Goal: Task Accomplishment & Management: Complete application form

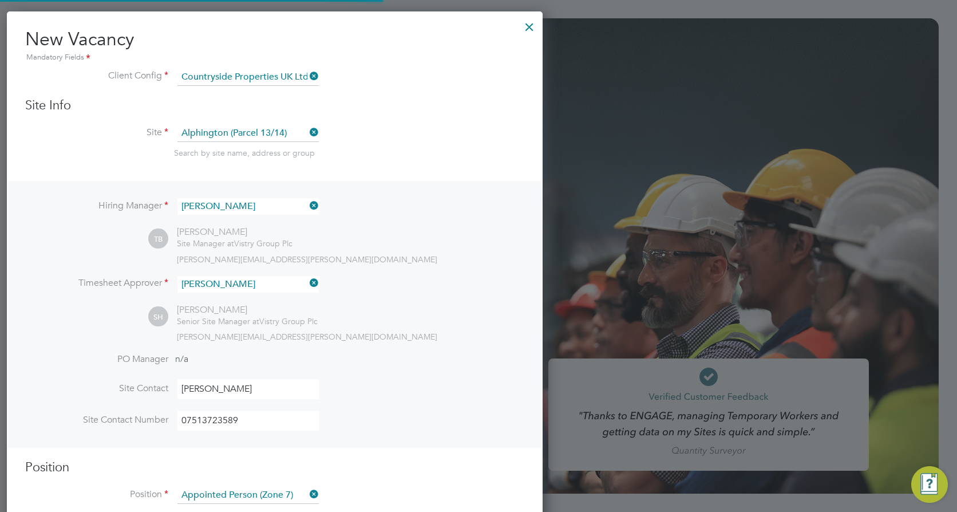
scroll to position [1767, 536]
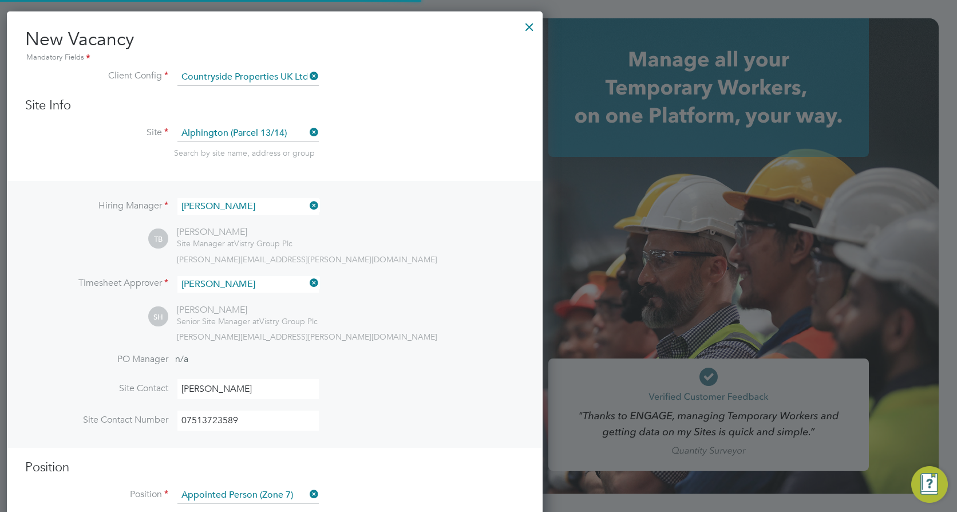
type input "faye.allen2@vistry.co.uk"
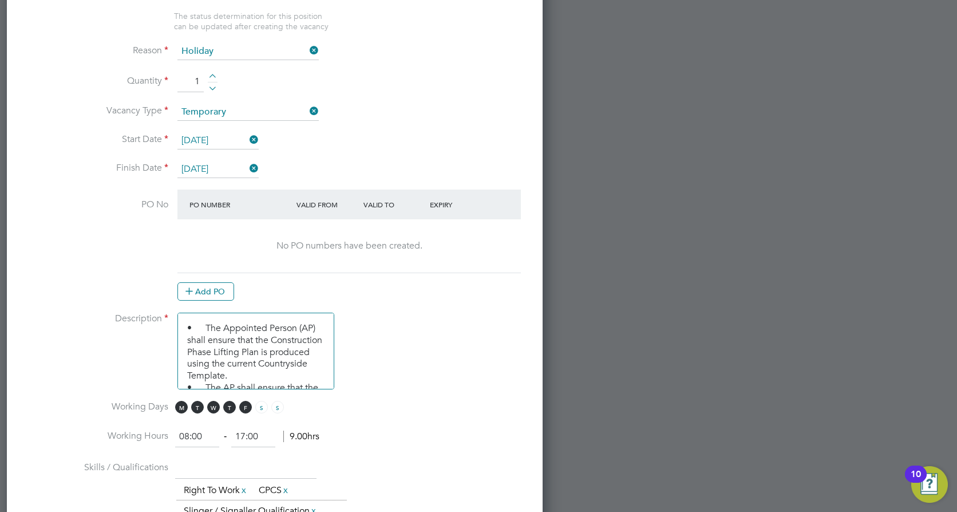
scroll to position [572, 0]
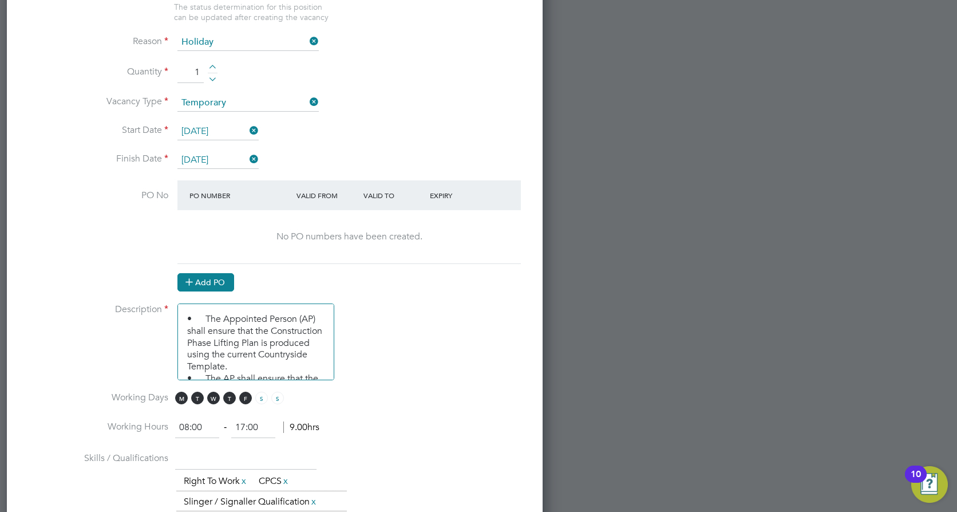
click at [221, 284] on button "Add PO" at bounding box center [205, 282] width 57 height 18
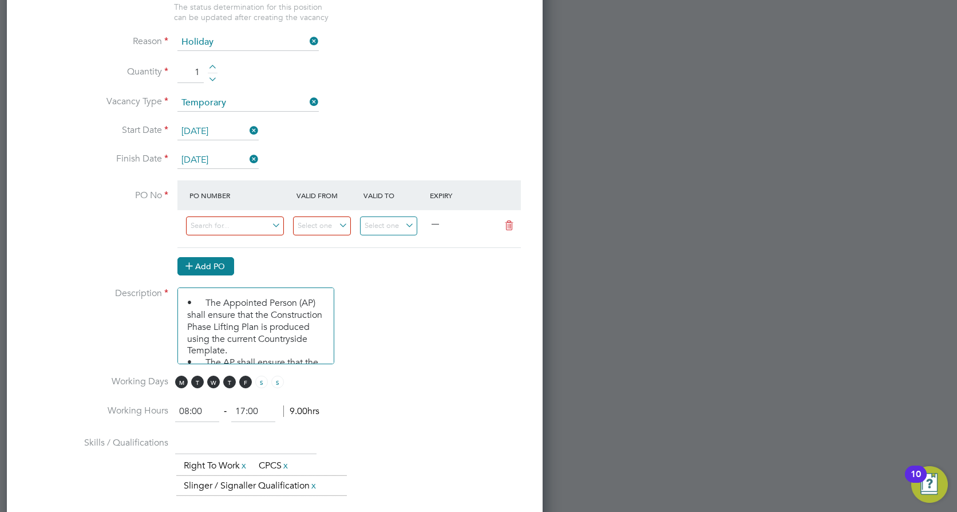
scroll to position [1751, 536]
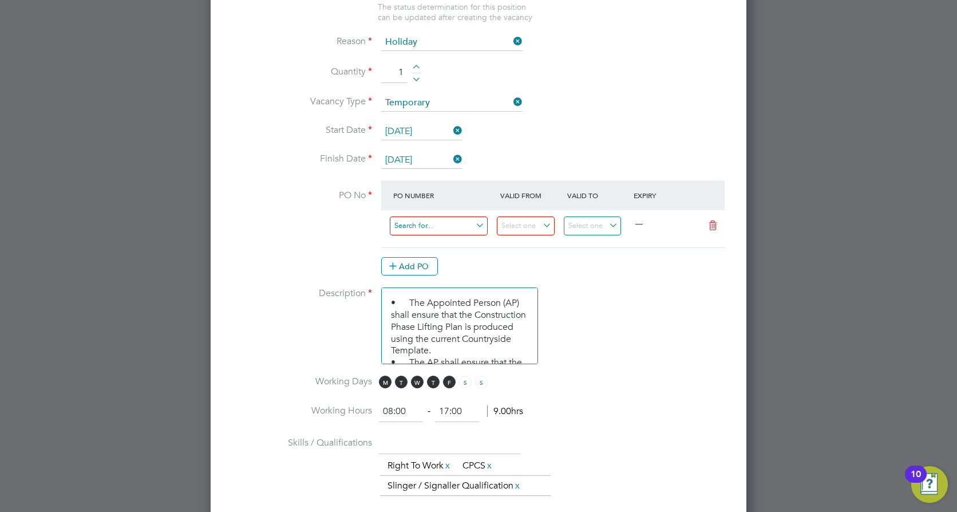
click at [435, 226] on input at bounding box center [439, 225] width 98 height 19
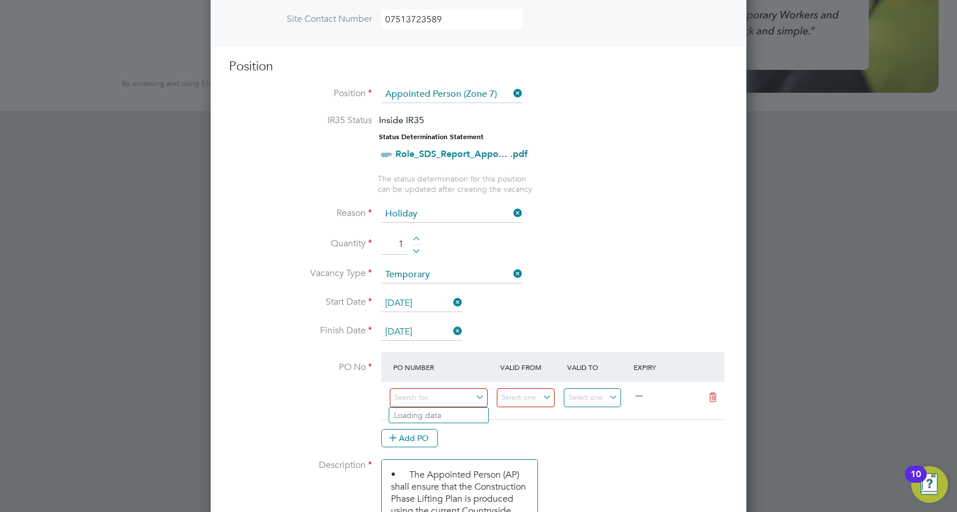
scroll to position [515, 0]
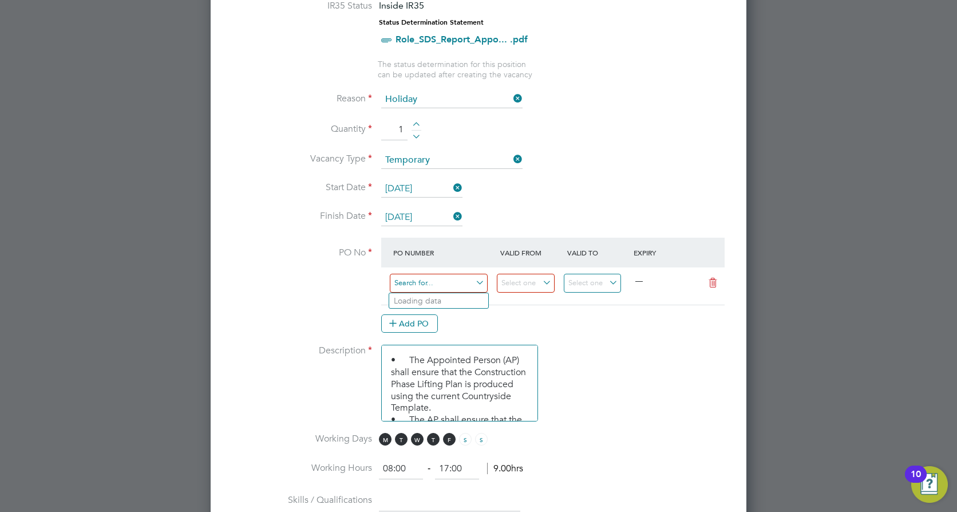
paste input "S-DALP1/00283"
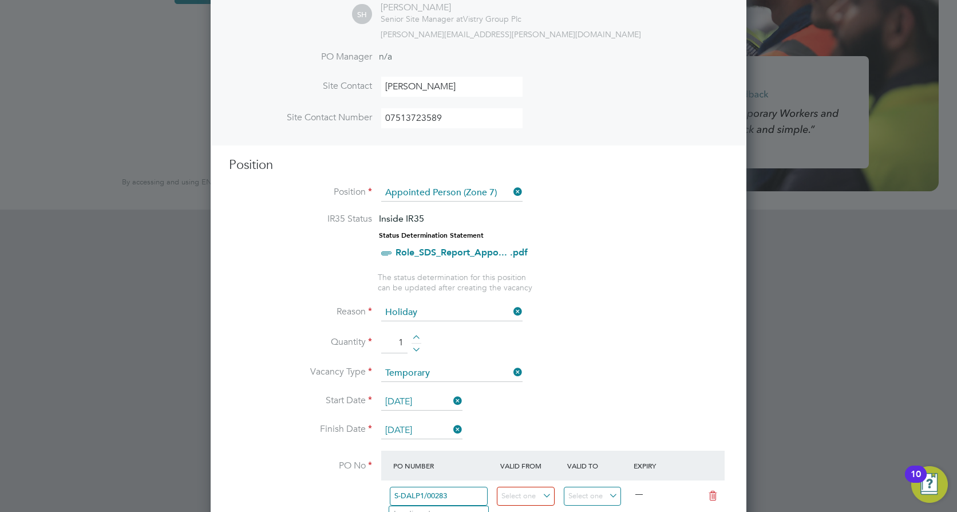
scroll to position [401, 0]
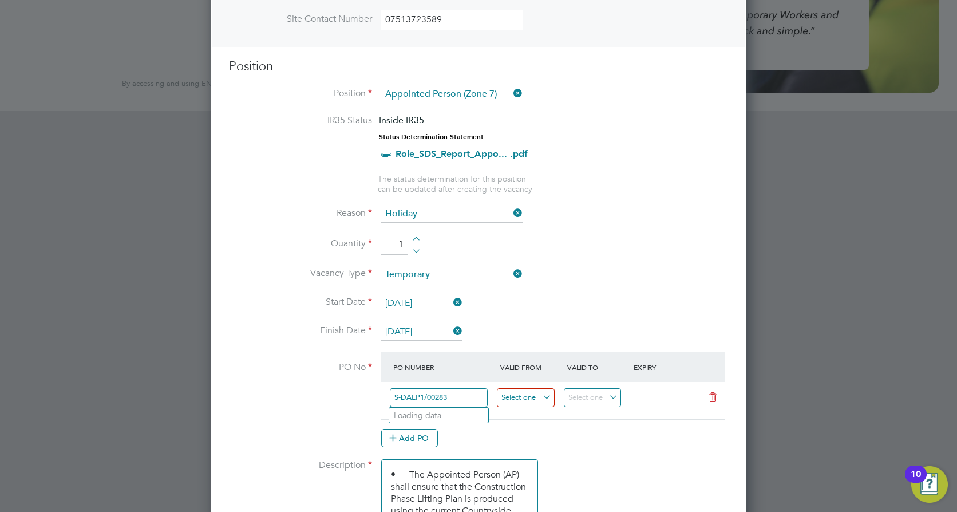
type input "S-DALP1/00283"
click at [543, 398] on input at bounding box center [526, 397] width 58 height 19
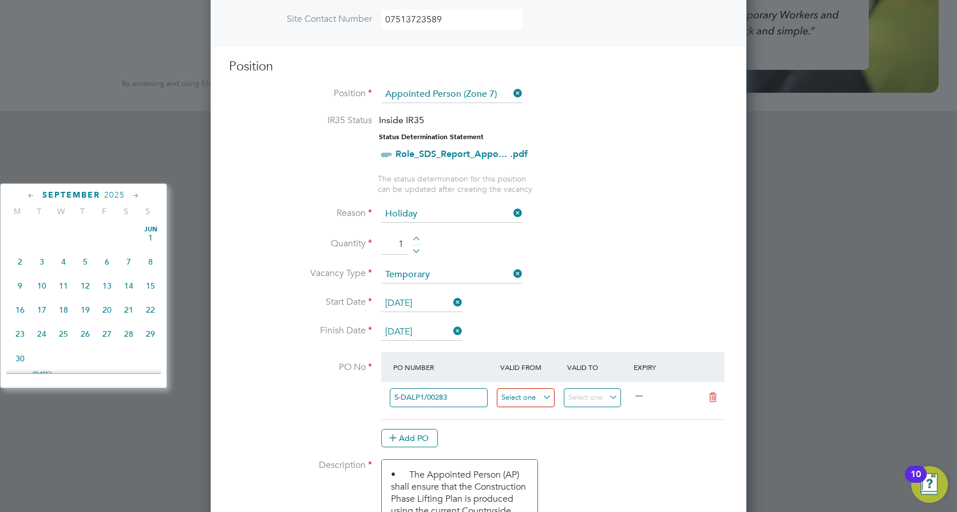
scroll to position [347, 0]
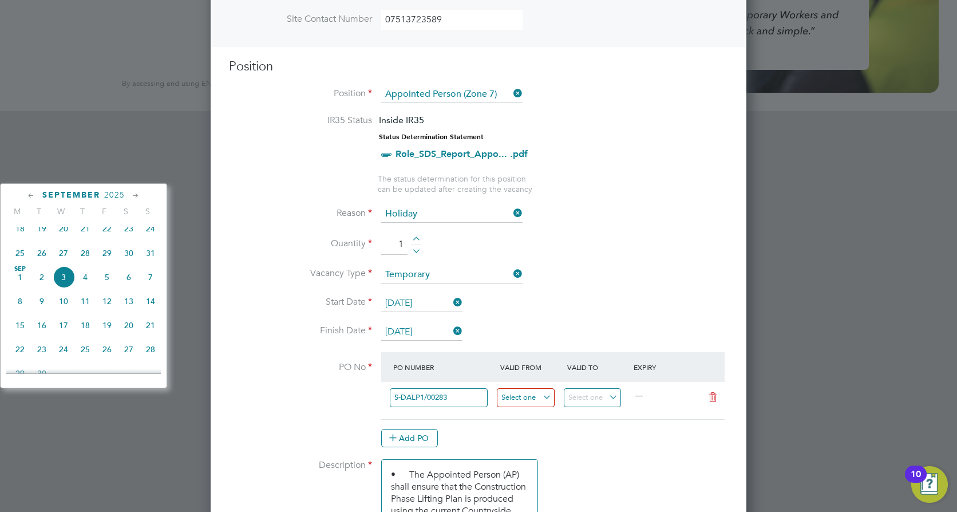
click at [541, 397] on input at bounding box center [526, 397] width 58 height 19
click at [545, 393] on input at bounding box center [526, 397] width 58 height 19
click at [537, 410] on div at bounding box center [530, 400] width 67 height 28
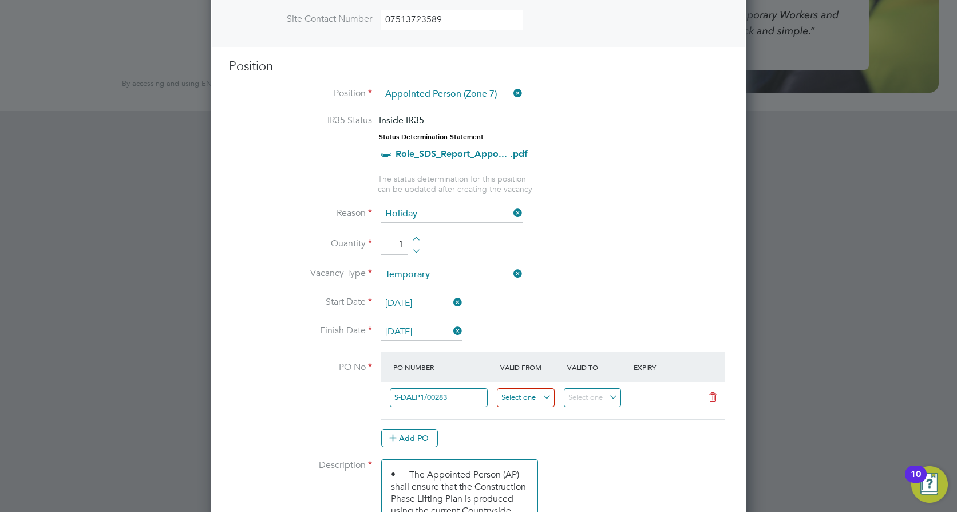
click at [526, 397] on input at bounding box center [526, 397] width 58 height 19
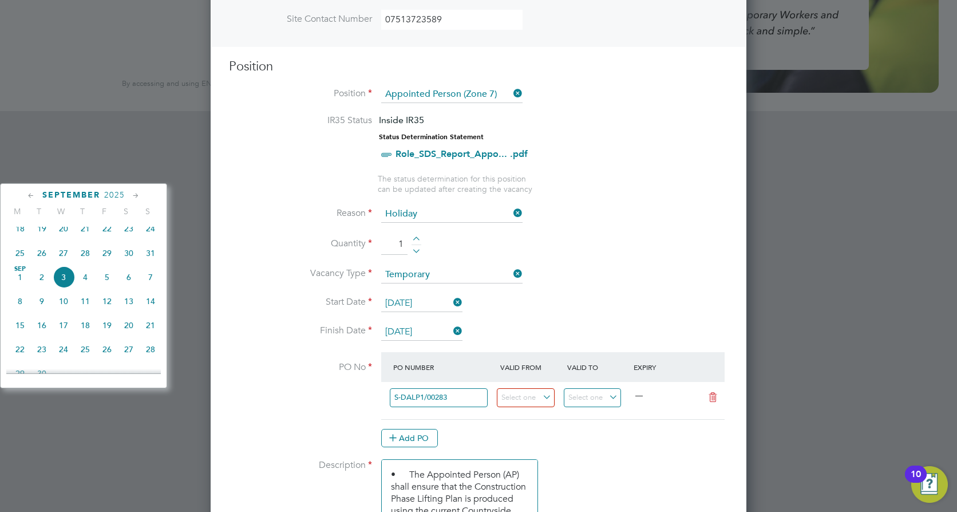
click at [14, 335] on span "15" at bounding box center [20, 325] width 22 height 22
type input "[DATE]"
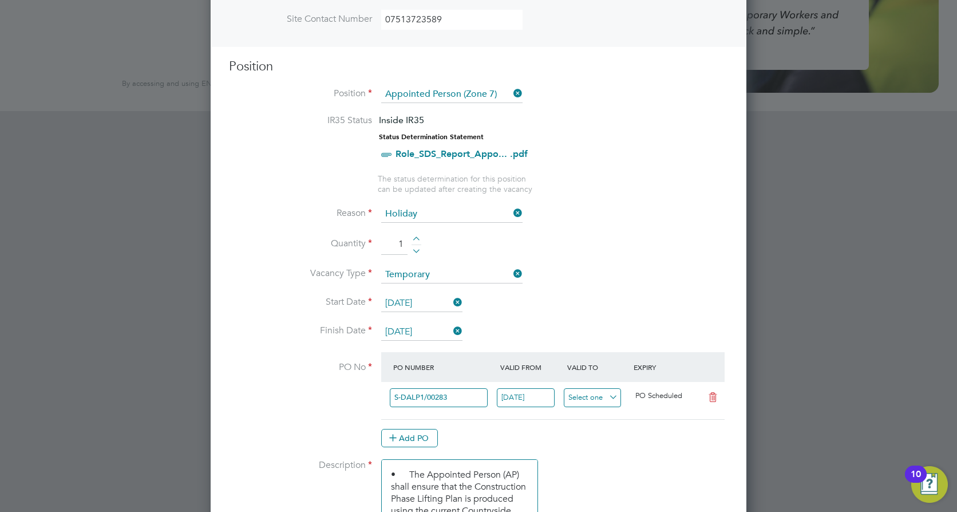
click at [600, 395] on input at bounding box center [593, 397] width 58 height 19
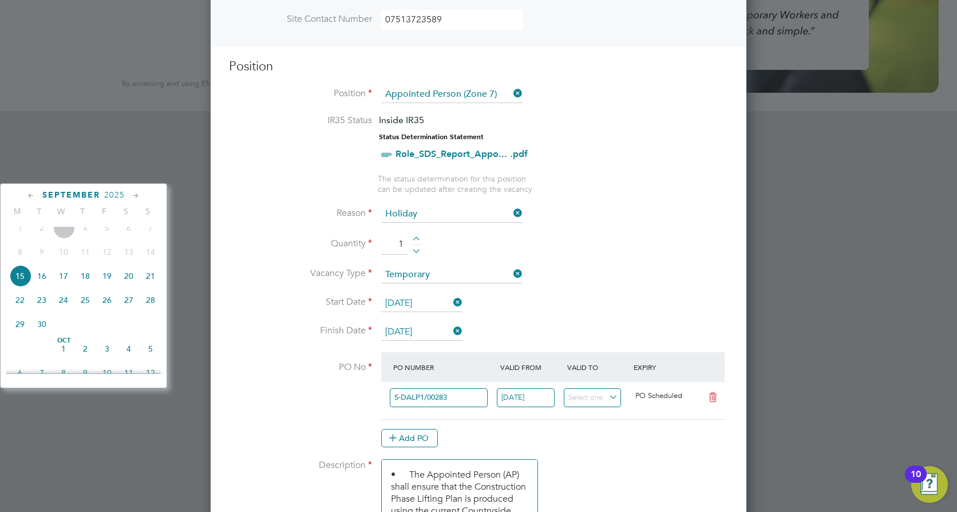
scroll to position [453, 0]
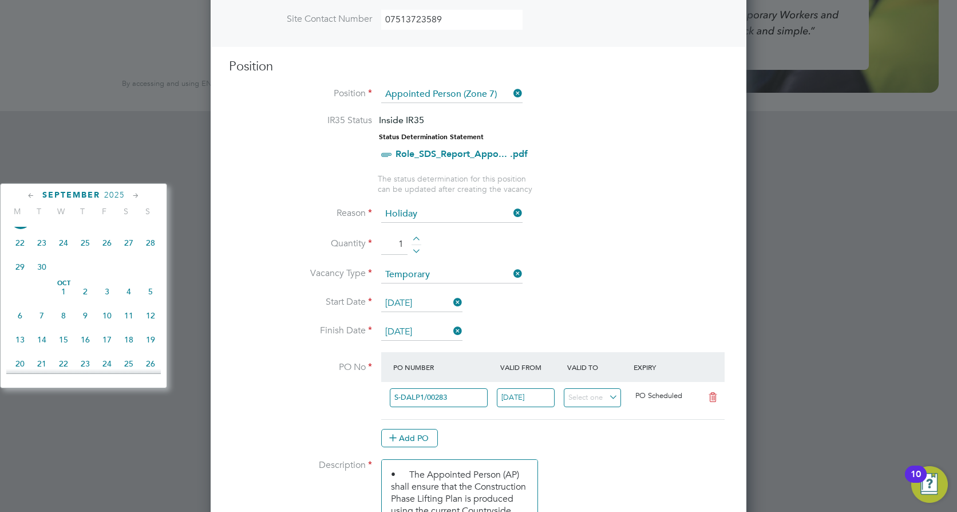
click at [102, 302] on span "3" at bounding box center [107, 291] width 22 height 22
type input "03 Oct 2025"
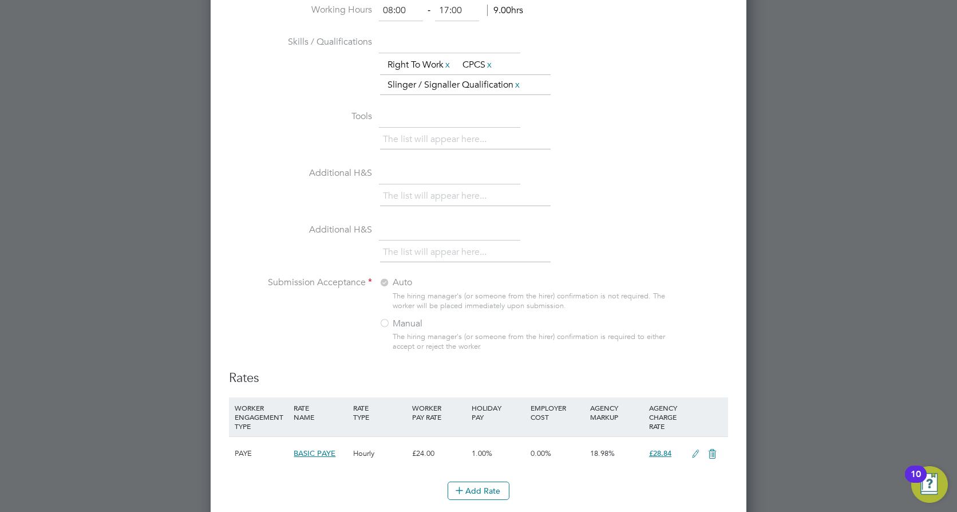
scroll to position [1087, 0]
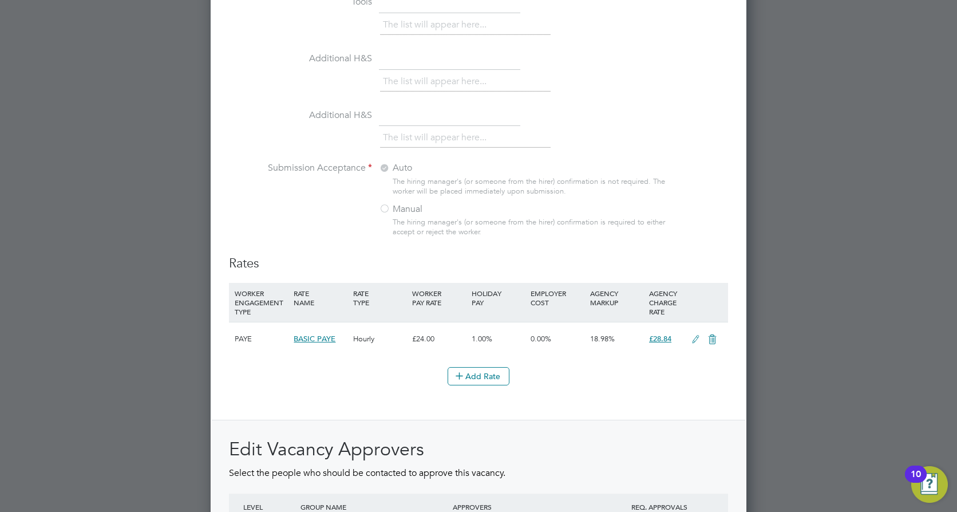
click at [386, 214] on div at bounding box center [384, 209] width 11 height 11
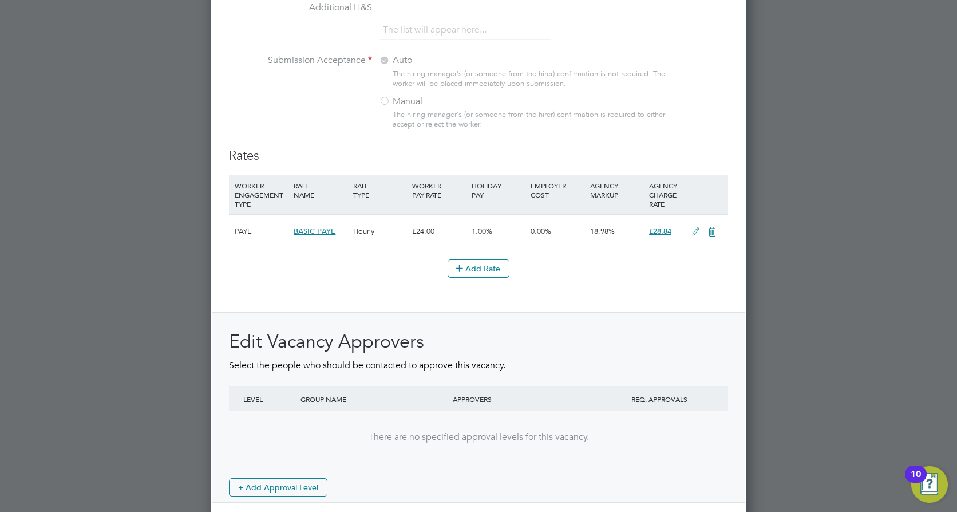
scroll to position [1202, 0]
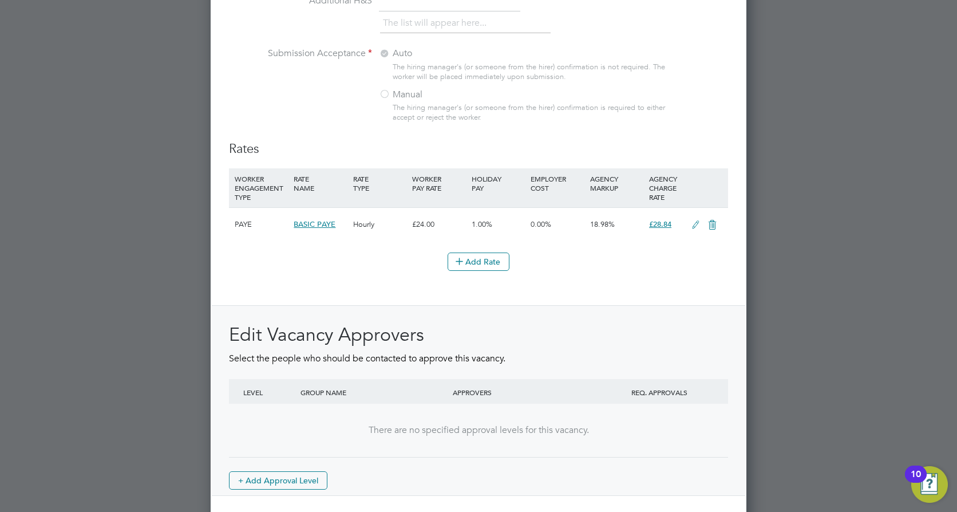
click at [690, 229] on icon at bounding box center [695, 224] width 14 height 9
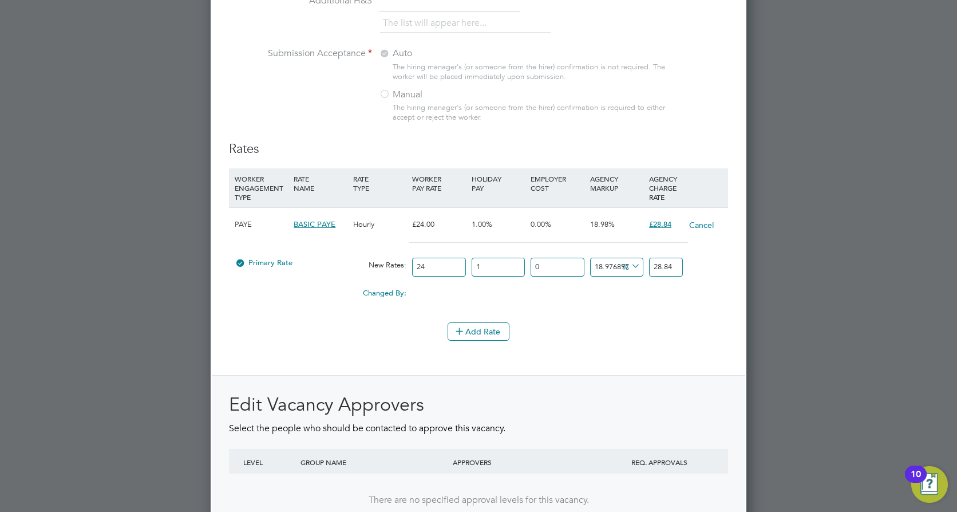
scroll to position [1820, 536]
drag, startPoint x: 438, startPoint y: 268, endPoint x: 415, endPoint y: 272, distance: 23.8
click at [415, 272] on input "24" at bounding box center [438, 267] width 53 height 19
type input "2"
type input "2.4033333333333333"
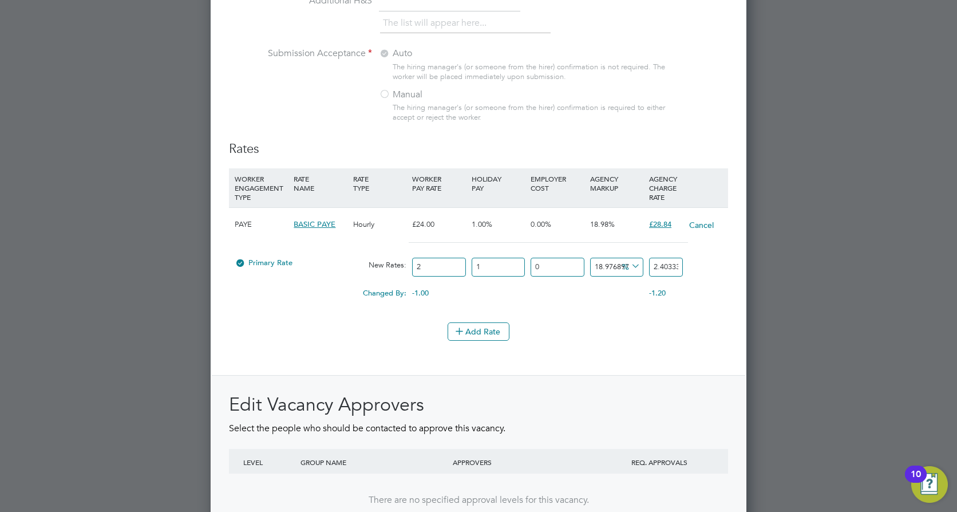
type input "23"
type input "27.638333333333332"
type input "23.2"
type input "27.878666666666668"
type input "23.28"
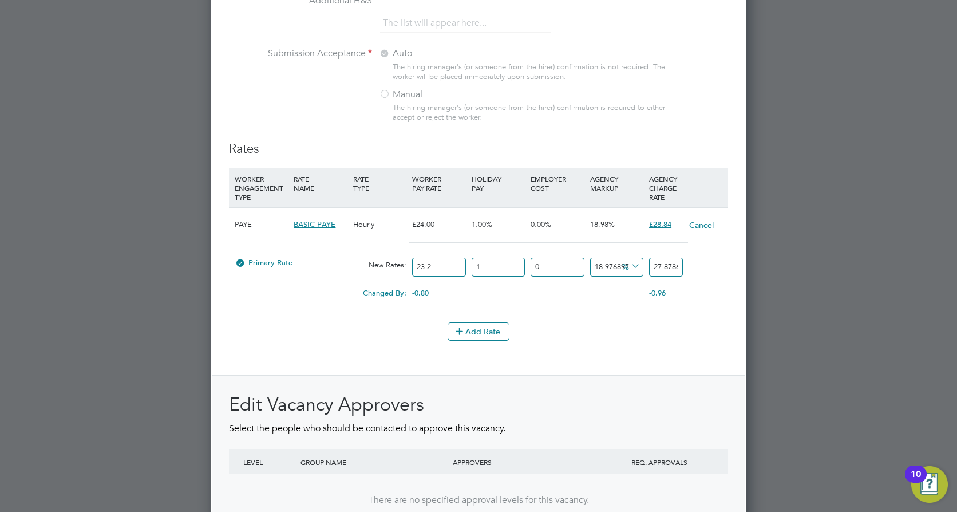
type input "27.9748"
type input "23.28"
click at [543, 302] on div "Changed By: -0.72 0.00 0.00 0.00 -0.138 -0.87" at bounding box center [478, 296] width 499 height 29
drag, startPoint x: 595, startPoint y: 267, endPoint x: 653, endPoint y: 283, distance: 59.8
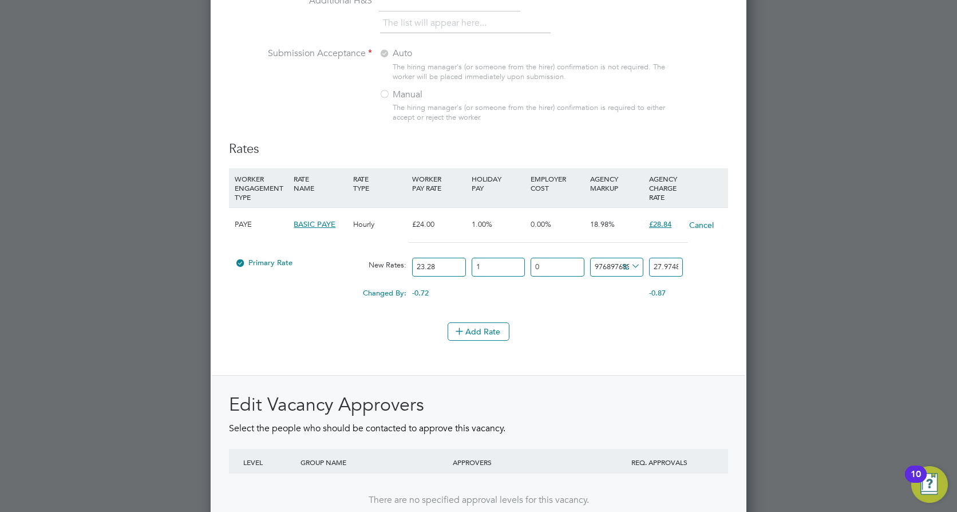
click at [653, 283] on div "PAYE BASIC PAYE Hourly £24.00 1.00% 0.00% 18.98% £28.84 Cancel Primary Rate New…" at bounding box center [478, 259] width 499 height 104
type input "0"
type input "23.5128"
click at [575, 311] on li "WORKER ENGAGEMENT TYPE RATE NAME RATE TYPE WORKER PAY RATE HOLIDAY PAY EMPLOYER…" at bounding box center [478, 245] width 499 height 154
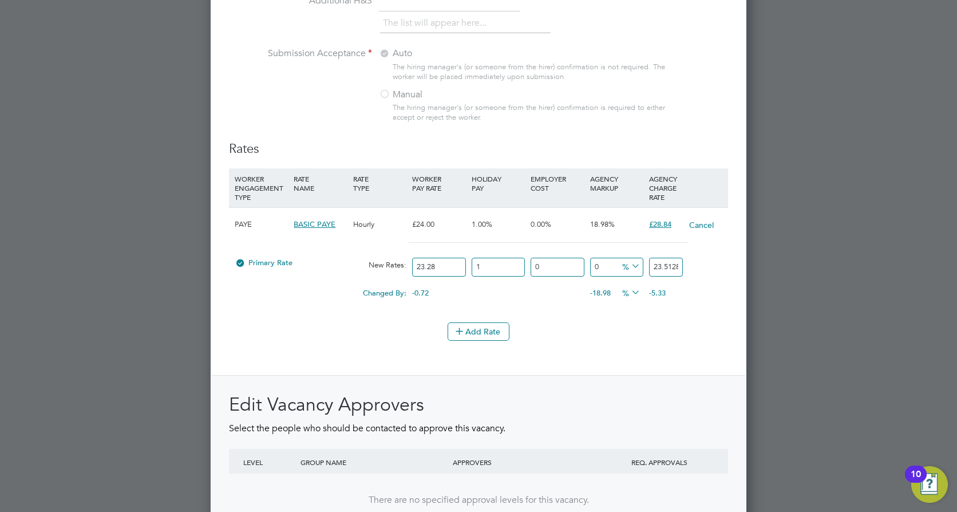
click at [629, 295] on icon at bounding box center [629, 292] width 0 height 16
click at [569, 311] on div "Changed By: -0.72 0.00 0.00 -18.98 -4.6 % -5.33" at bounding box center [478, 296] width 499 height 29
drag, startPoint x: 663, startPoint y: 266, endPoint x: 669, endPoint y: 267, distance: 5.8
click at [669, 267] on input "23.5128" at bounding box center [666, 267] width 34 height 19
drag, startPoint x: 680, startPoint y: 270, endPoint x: 639, endPoint y: 277, distance: 41.2
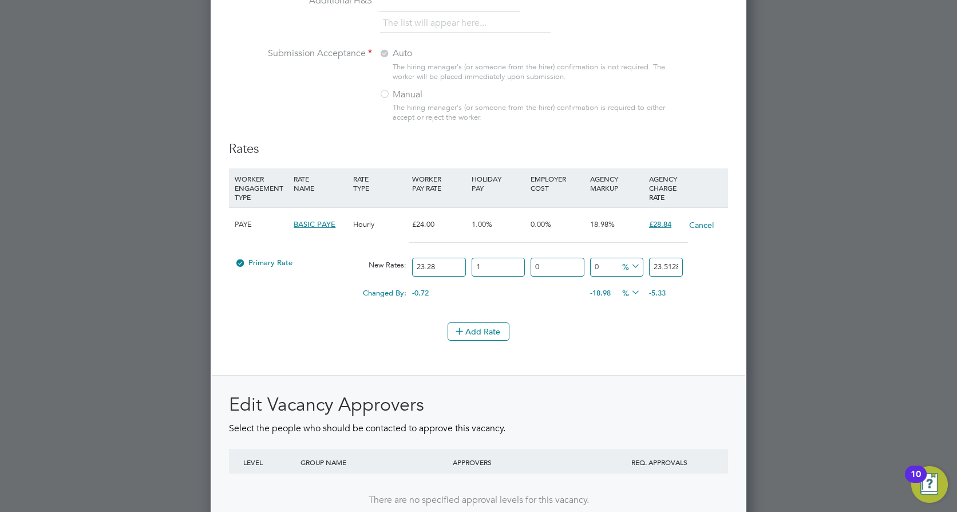
click at [639, 277] on div "Primary Rate New Rates: 23.28 1 n/a 0 n/a 0 0 % 23.5128" at bounding box center [478, 267] width 499 height 30
type input "23.5128"
click at [640, 312] on li "WORKER ENGAGEMENT TYPE RATE NAME RATE TYPE WORKER PAY RATE HOLIDAY PAY EMPLOYER…" at bounding box center [478, 245] width 499 height 154
click at [599, 266] on input "0" at bounding box center [616, 267] width 53 height 19
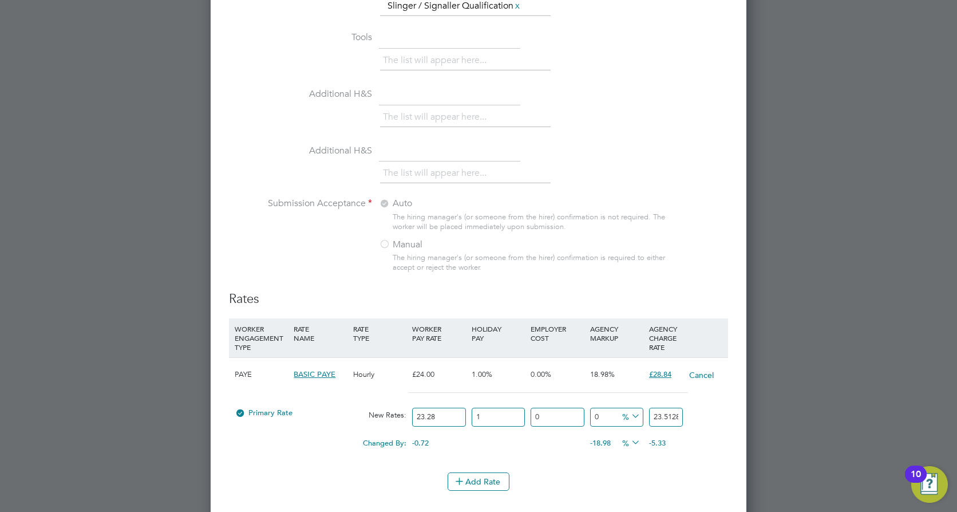
scroll to position [1087, 0]
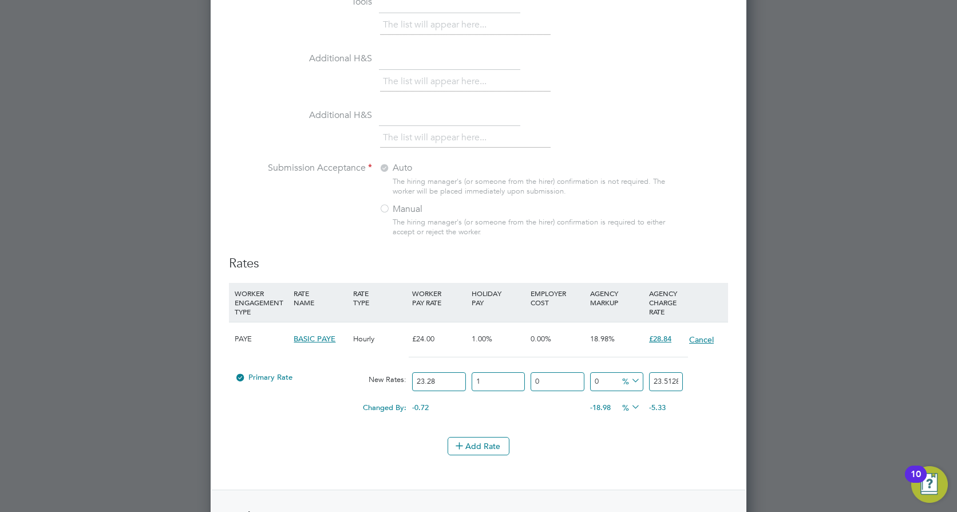
click at [702, 336] on button "Cancel" at bounding box center [701, 339] width 26 height 11
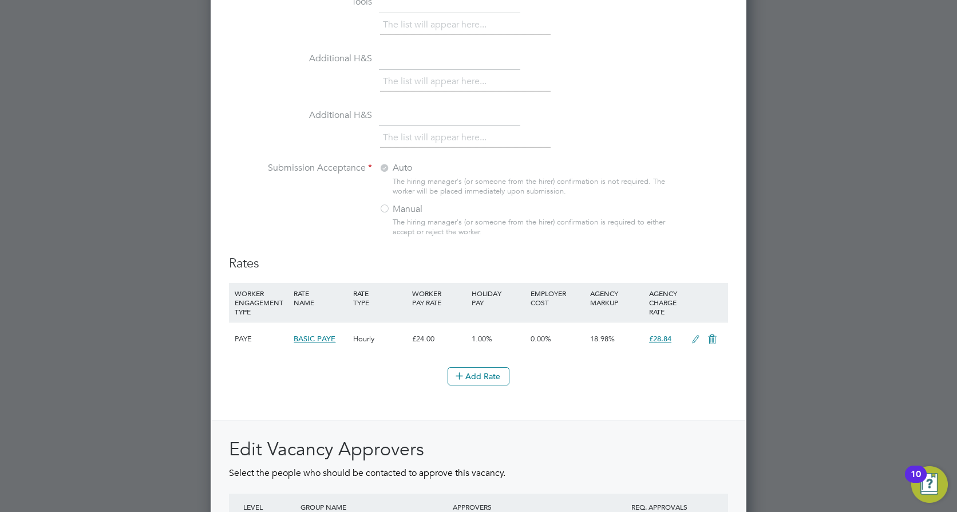
click at [710, 340] on icon at bounding box center [712, 339] width 14 height 9
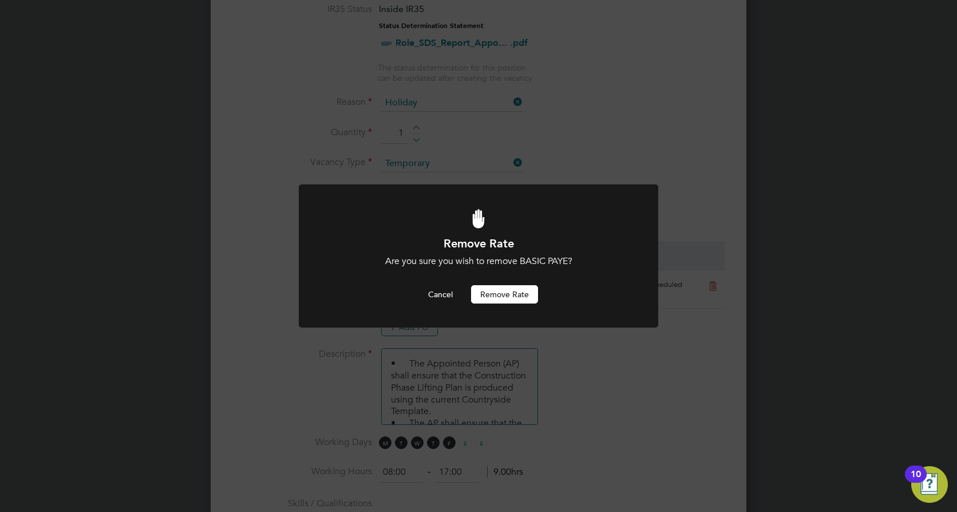
click at [510, 303] on button "Remove rate" at bounding box center [504, 294] width 67 height 18
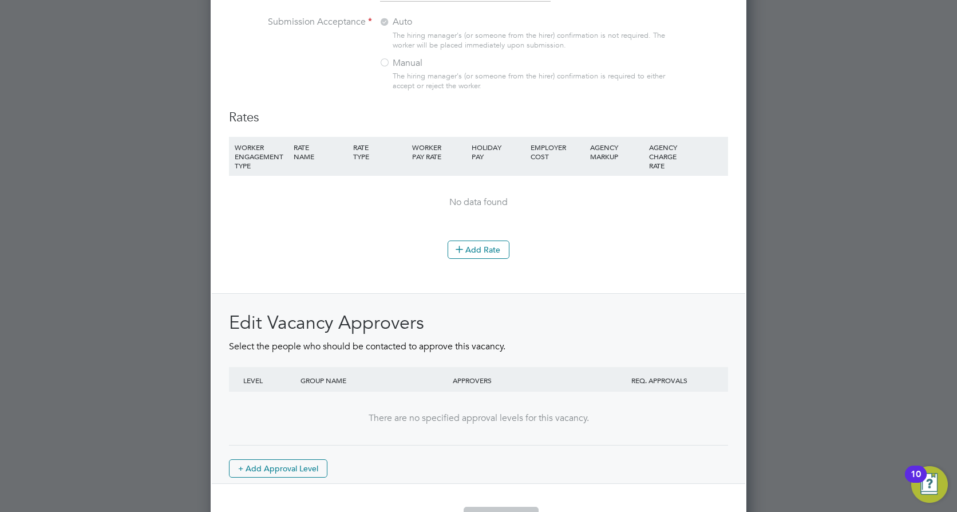
scroll to position [1269, 0]
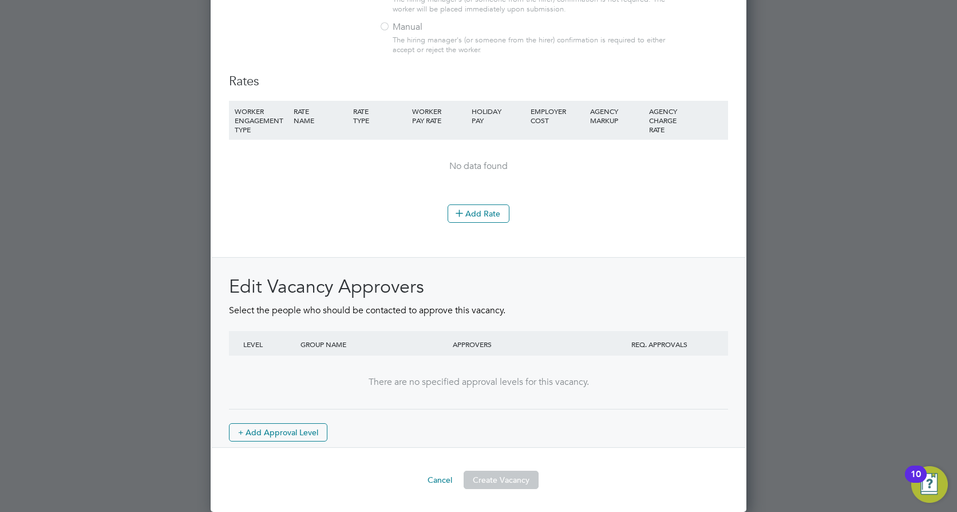
click at [484, 484] on button "Create Vacancy" at bounding box center [501, 479] width 75 height 18
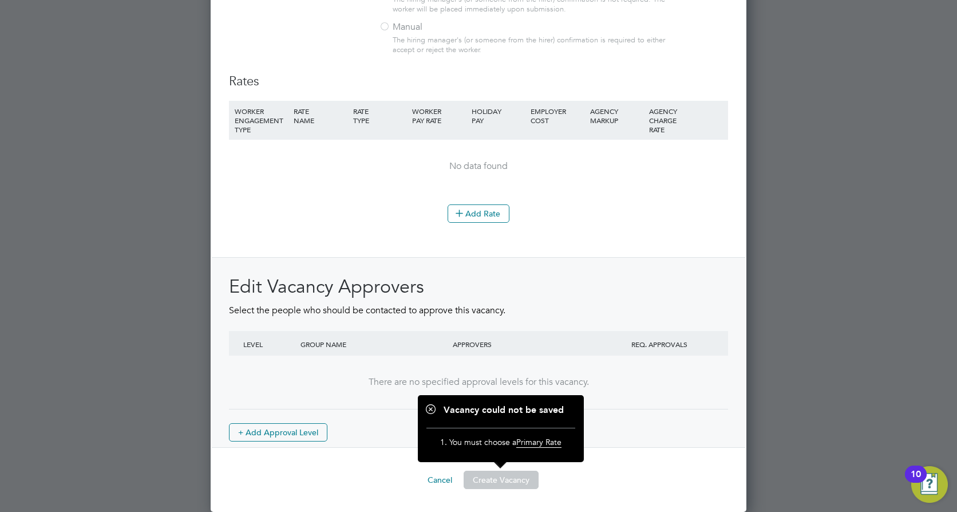
click at [560, 252] on div "Rates WORKER ENGAGEMENT TYPE RATE NAME RATE TYPE WORKER PAY RATE HOLIDAY PAY EM…" at bounding box center [478, 260] width 499 height 374
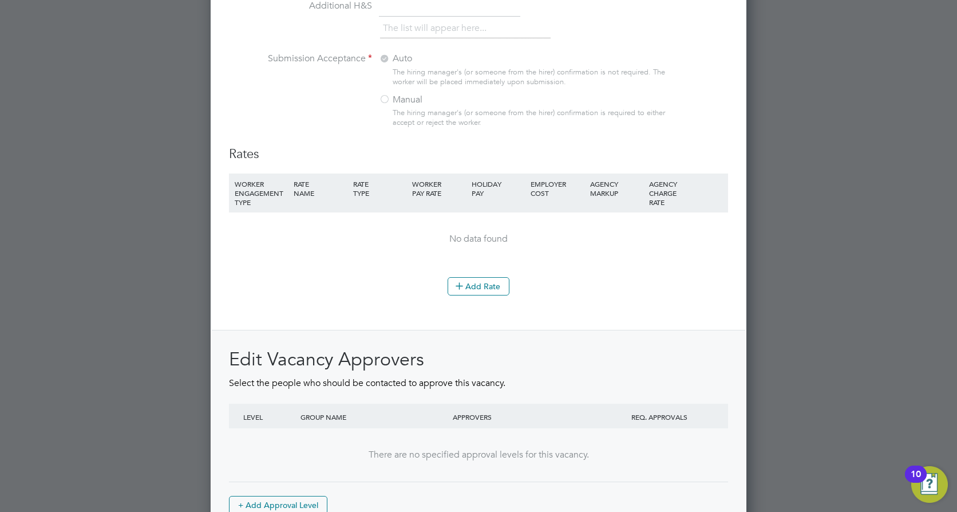
scroll to position [1040, 0]
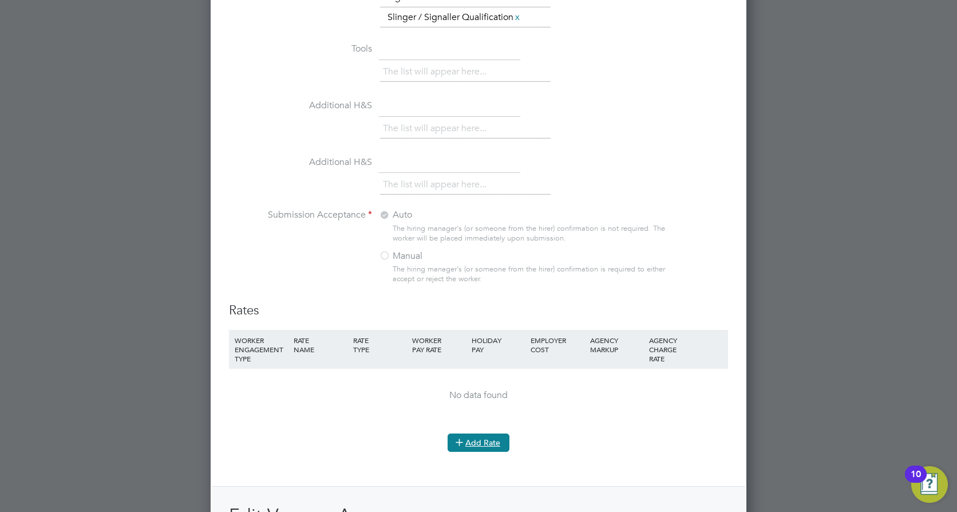
click at [495, 438] on button "Add Rate" at bounding box center [479, 442] width 62 height 18
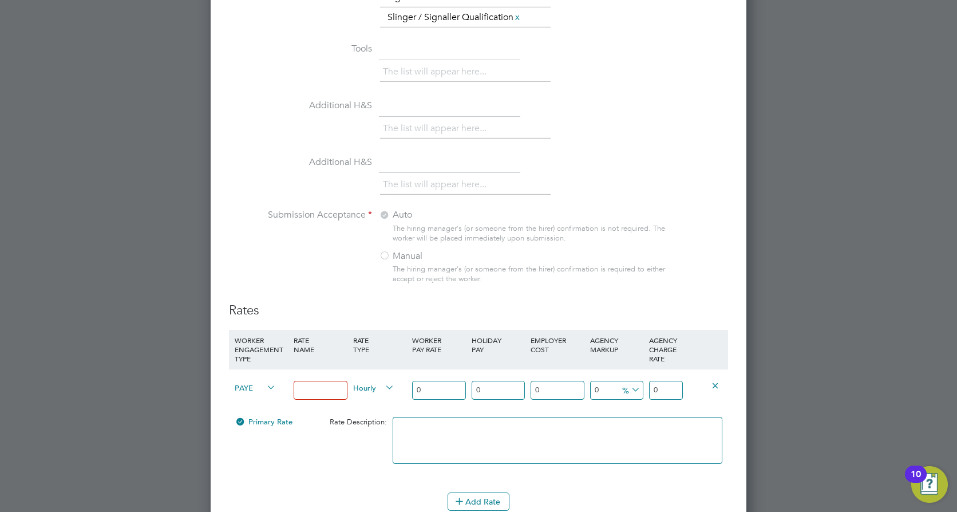
click at [319, 390] on input at bounding box center [320, 390] width 53 height 19
type input "23.28"
click at [296, 466] on div "Primary Rate Rate Description:" at bounding box center [478, 446] width 499 height 70
click at [397, 403] on div "Hourly" at bounding box center [379, 388] width 59 height 39
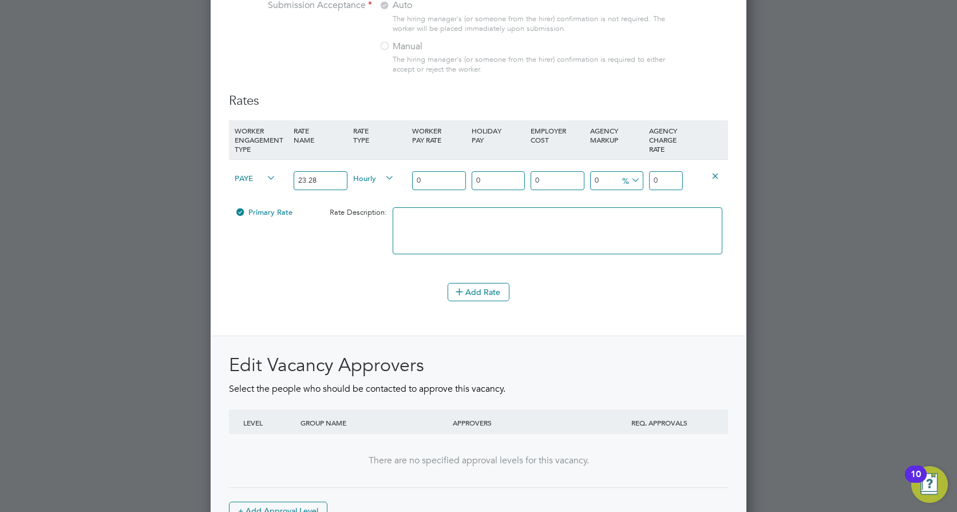
scroll to position [1269, 0]
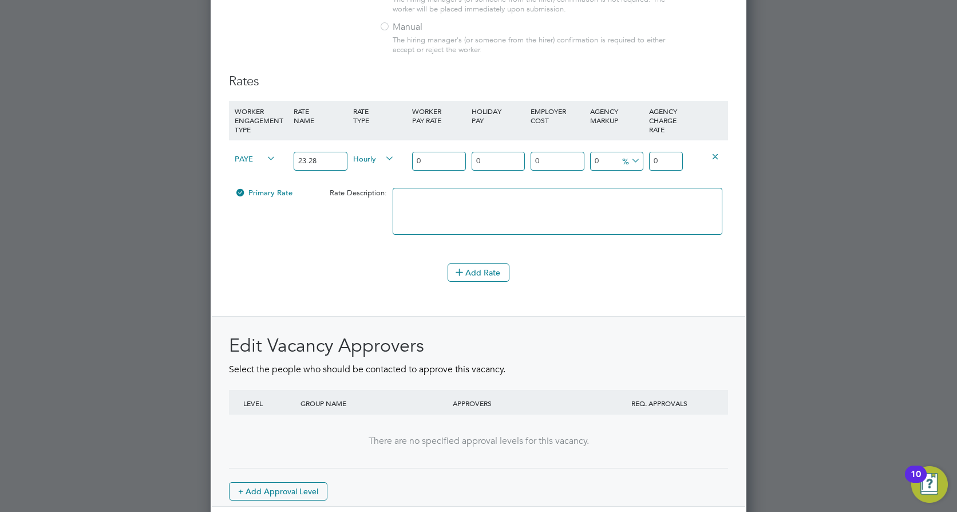
click at [247, 193] on span "Primary Rate" at bounding box center [264, 193] width 58 height 10
click at [244, 198] on div at bounding box center [240, 196] width 11 height 9
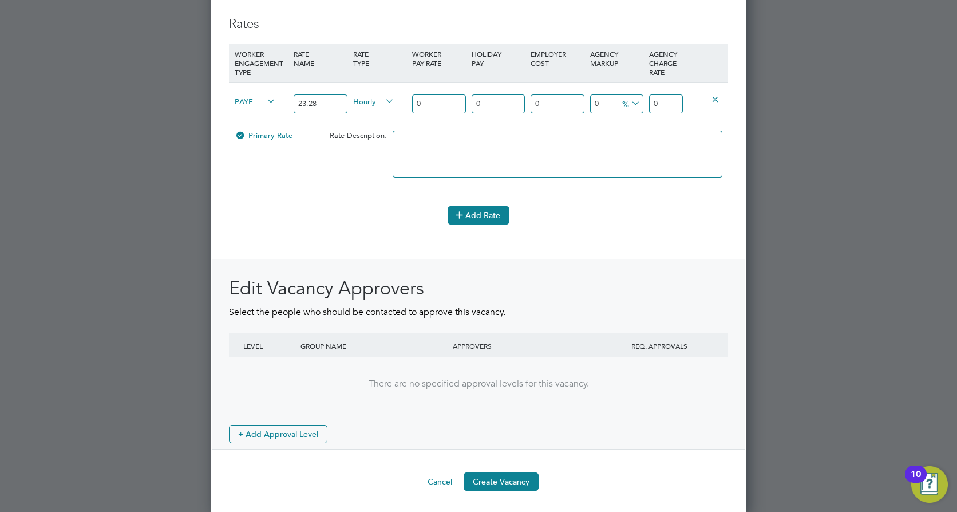
scroll to position [1328, 0]
click at [484, 480] on button "Create Vacancy" at bounding box center [501, 479] width 75 height 18
click at [488, 479] on button "Create Vacancy" at bounding box center [501, 479] width 75 height 18
click at [488, 477] on button "Create Vacancy" at bounding box center [501, 479] width 75 height 18
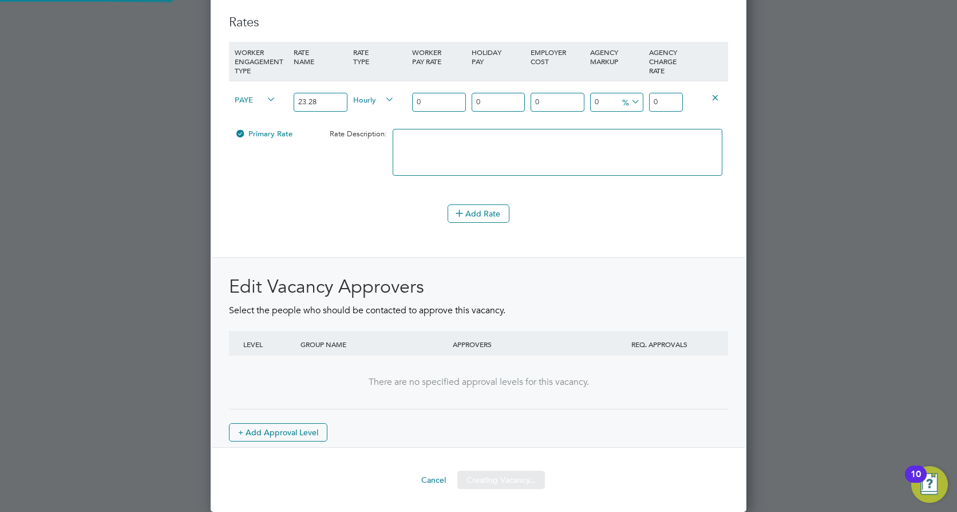
scroll to position [0, 0]
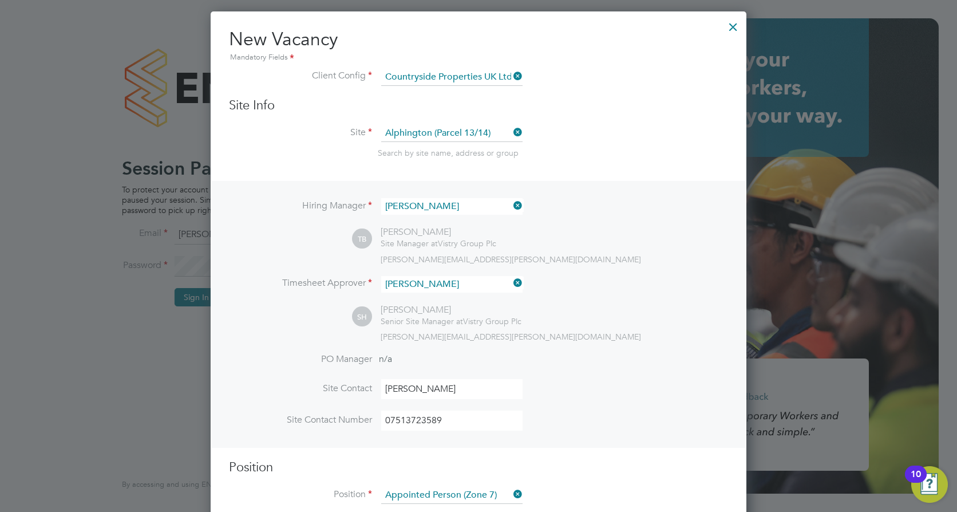
click at [735, 26] on div at bounding box center [733, 24] width 21 height 21
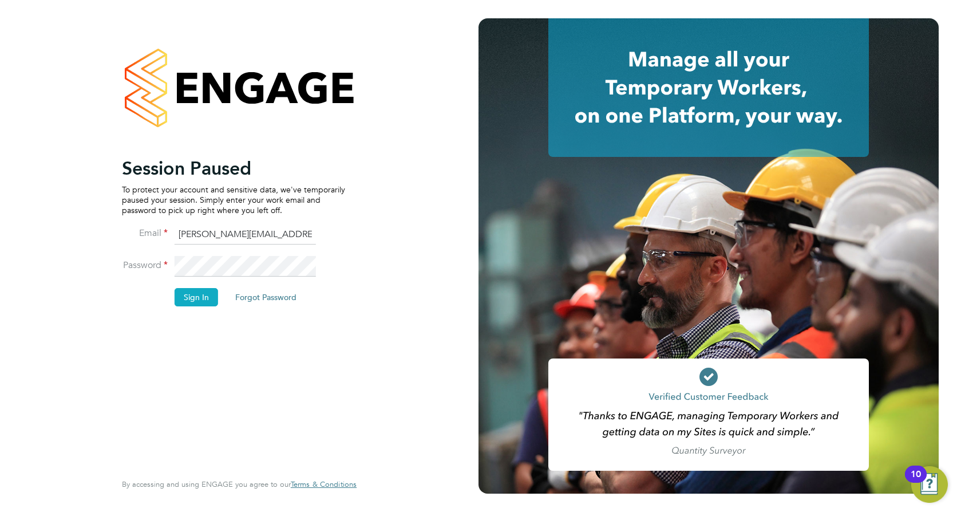
click at [187, 298] on button "Sign In" at bounding box center [196, 297] width 43 height 18
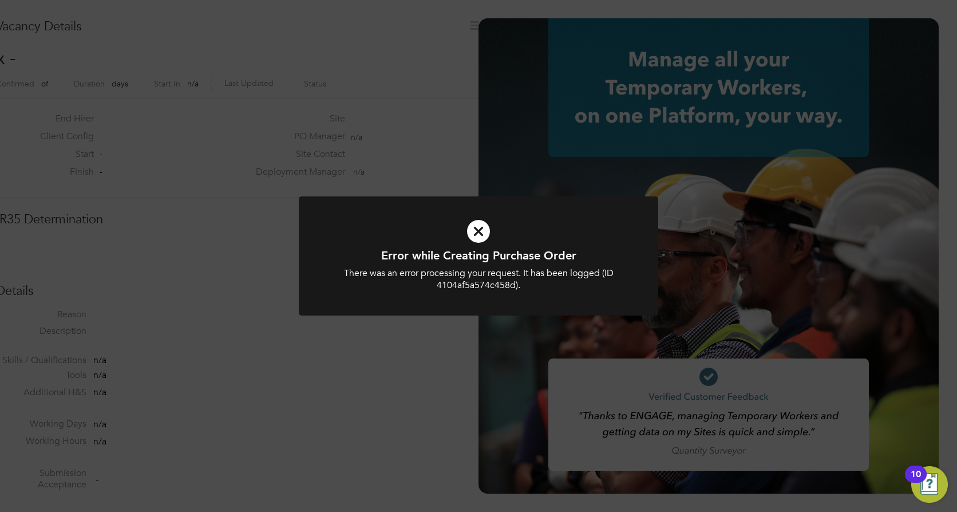
scroll to position [18, 238]
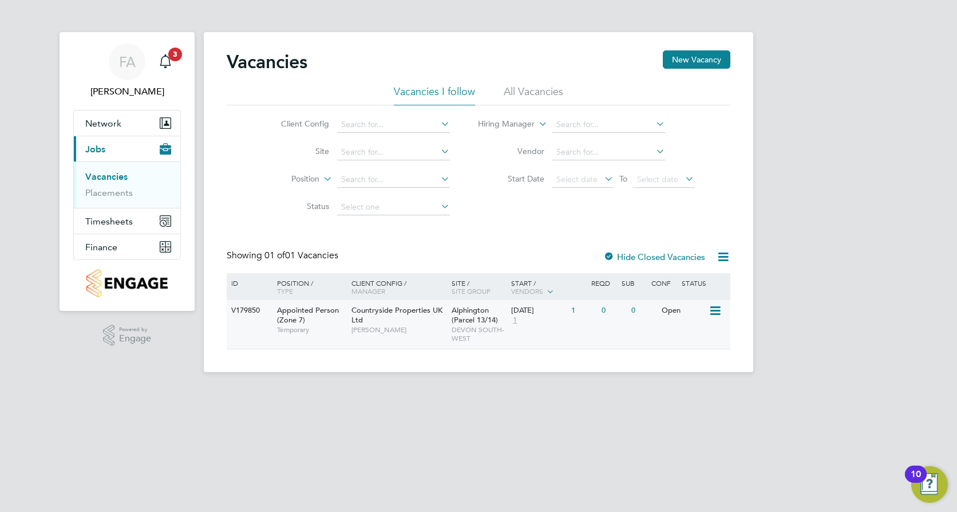
click at [285, 319] on span "Appointed Person (Zone 7)" at bounding box center [308, 314] width 62 height 19
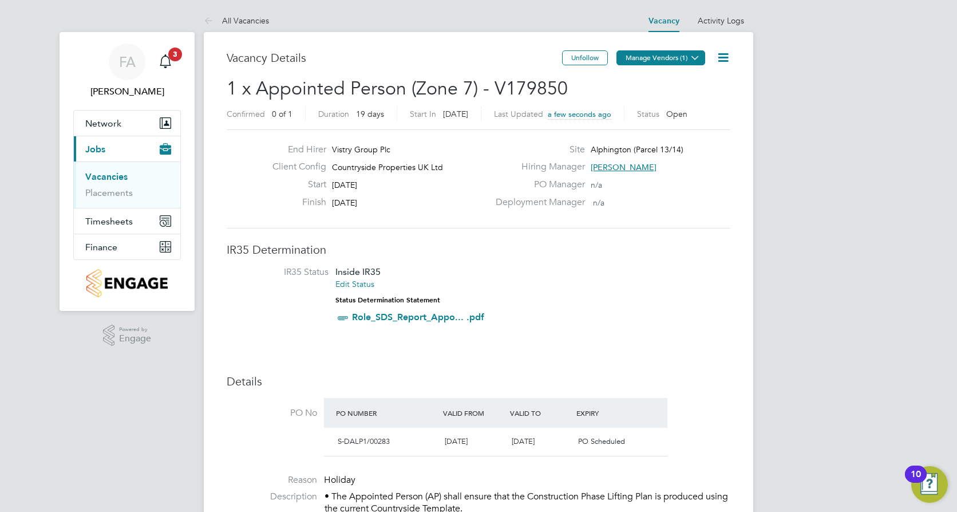
click at [687, 56] on button "Manage Vendors (1)" at bounding box center [660, 57] width 89 height 15
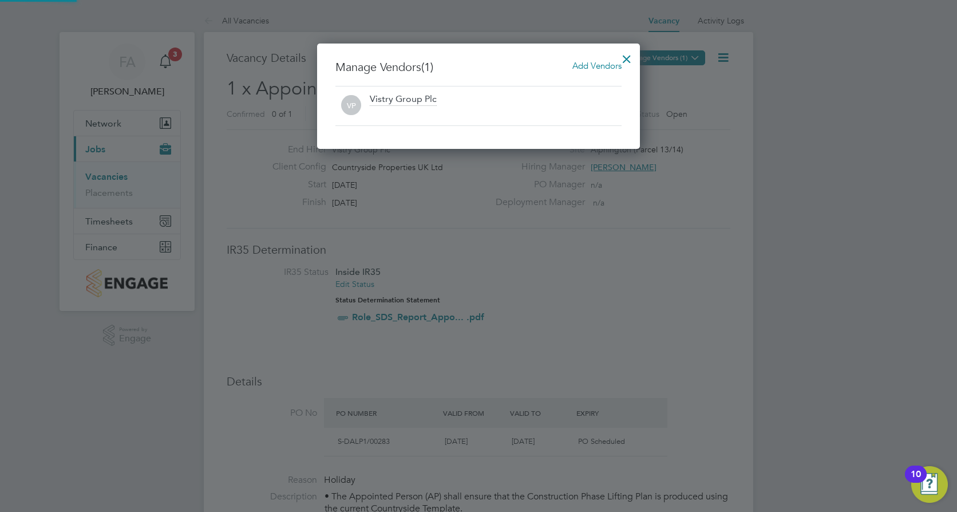
scroll to position [106, 323]
click at [600, 63] on span "Add Vendors" at bounding box center [596, 65] width 49 height 11
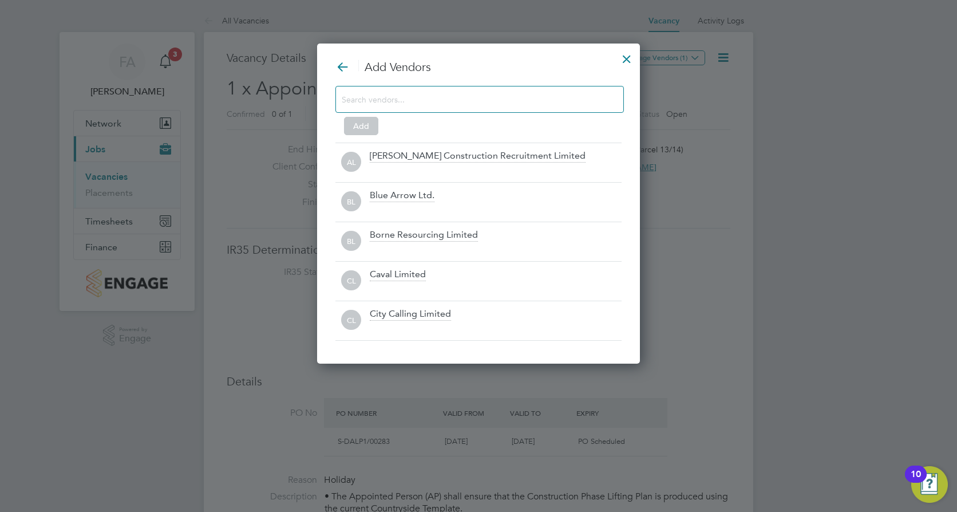
click at [386, 98] on input at bounding box center [471, 99] width 258 height 15
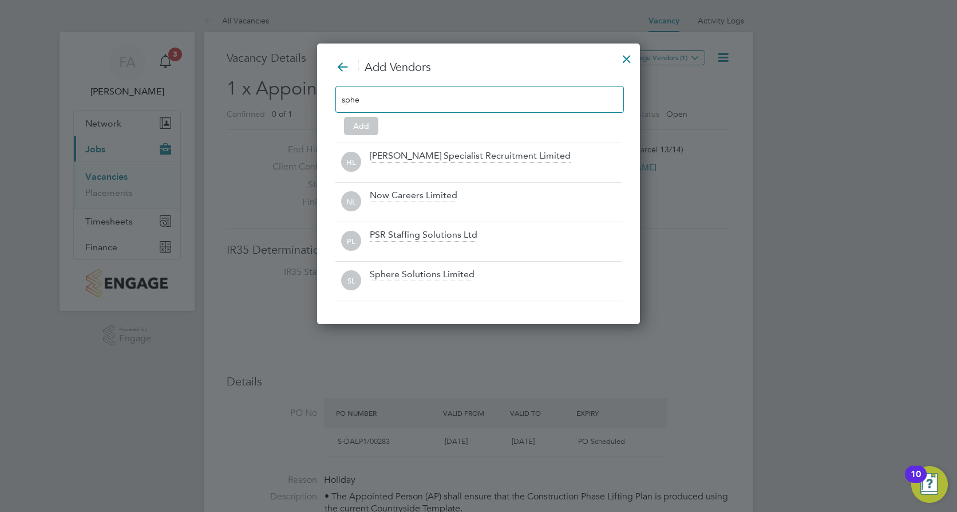
scroll to position [163, 323]
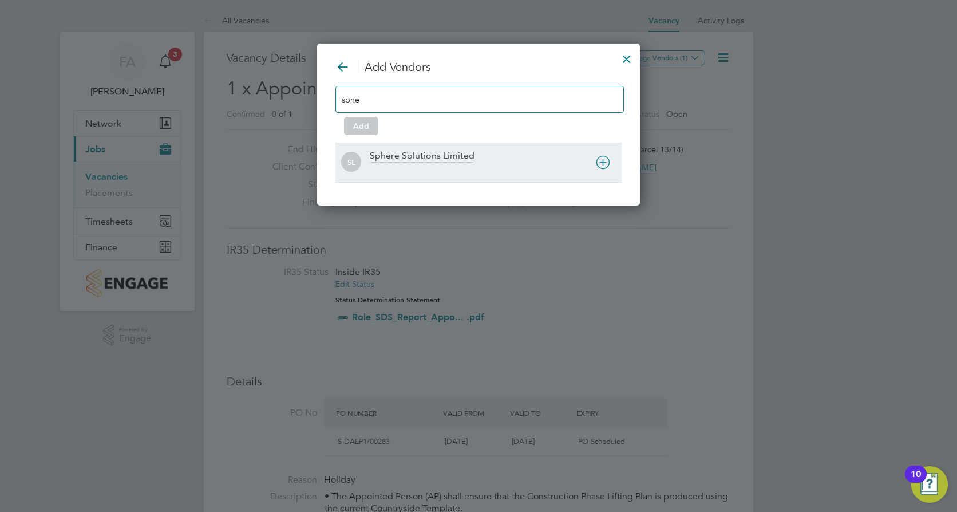
type input "sphe"
click at [446, 151] on div "Sphere Solutions Limited" at bounding box center [422, 156] width 105 height 13
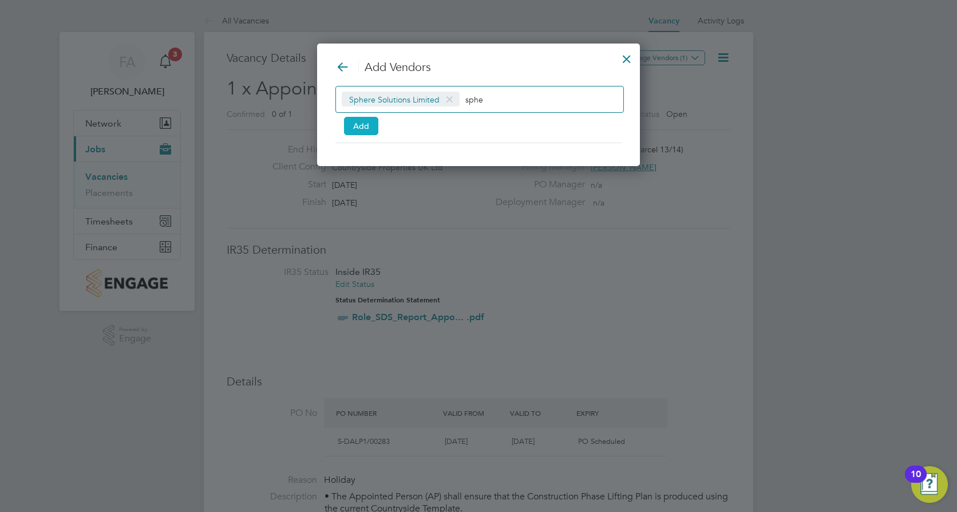
click at [355, 129] on button "Add" at bounding box center [361, 126] width 34 height 18
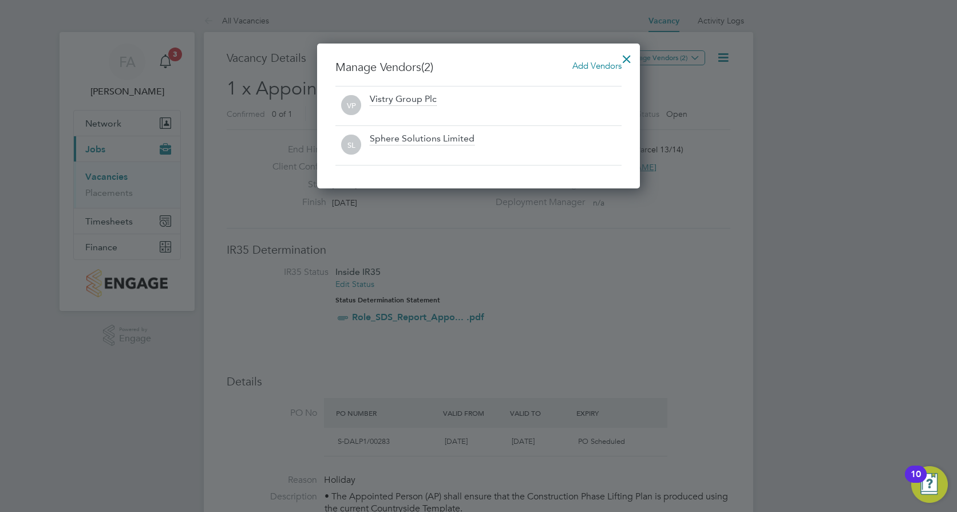
click at [632, 60] on div at bounding box center [626, 56] width 21 height 21
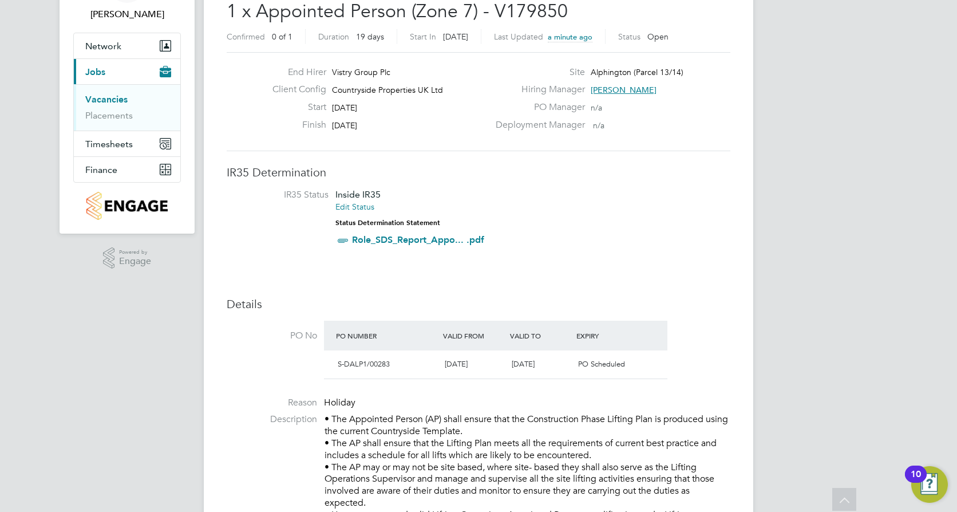
scroll to position [0, 0]
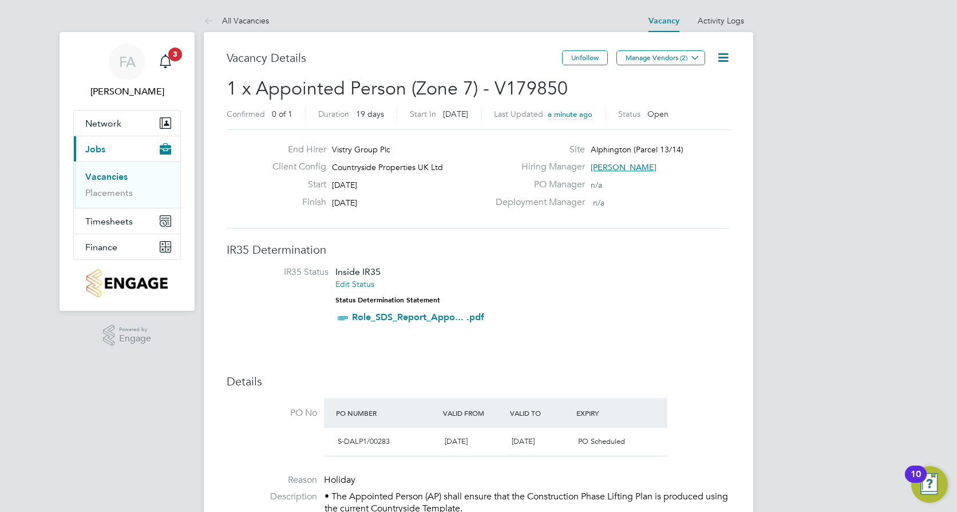
click at [718, 55] on icon at bounding box center [723, 57] width 14 height 14
click at [694, 80] on li "Edit Vacancy e" at bounding box center [695, 85] width 66 height 16
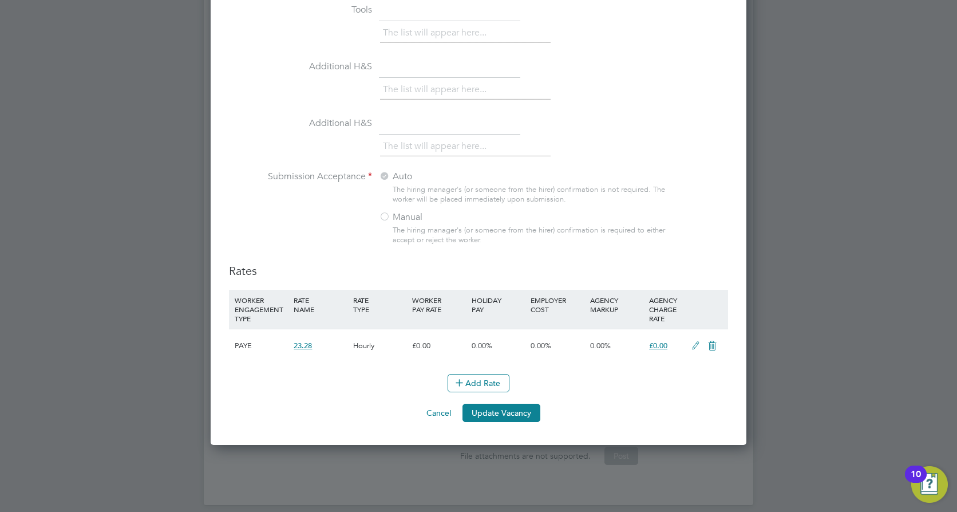
scroll to position [1119, 0]
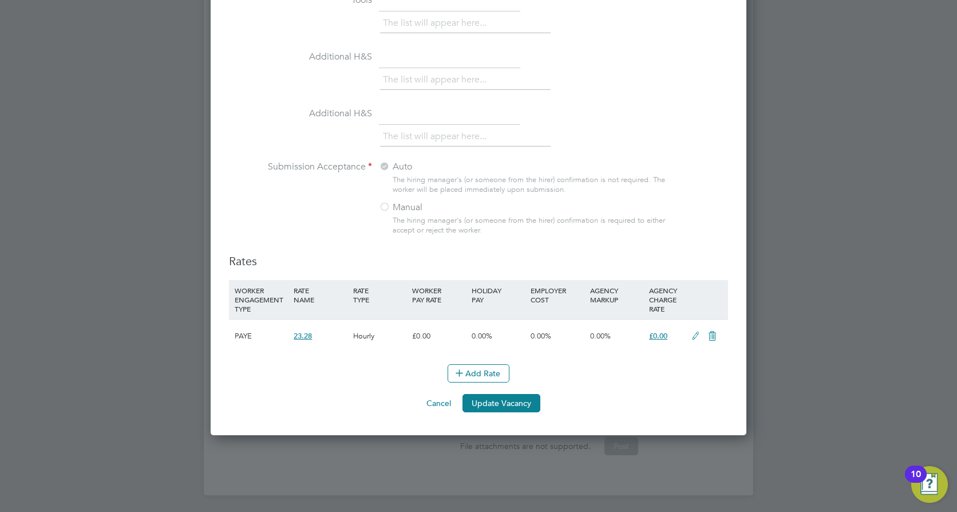
click at [379, 207] on div at bounding box center [384, 207] width 11 height 11
click at [501, 411] on button "Update Vacancy" at bounding box center [501, 403] width 78 height 18
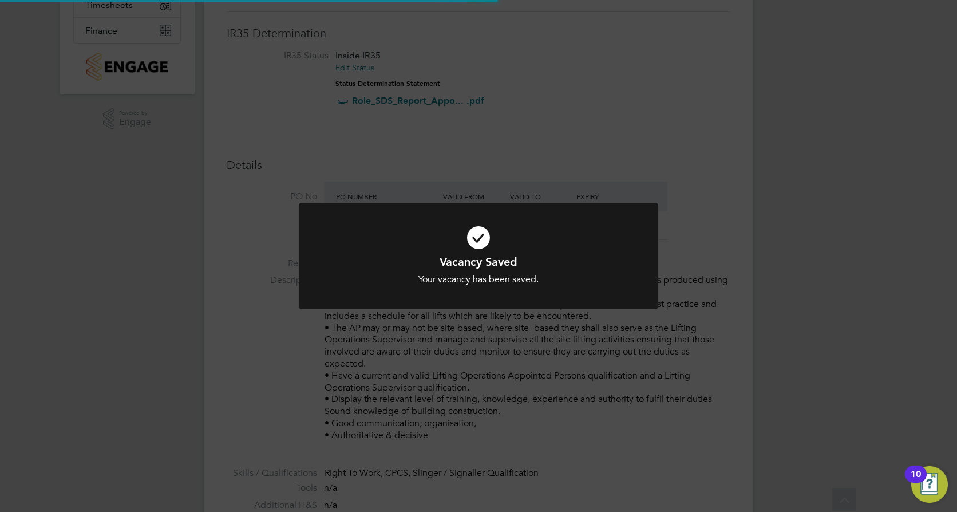
scroll to position [0, 0]
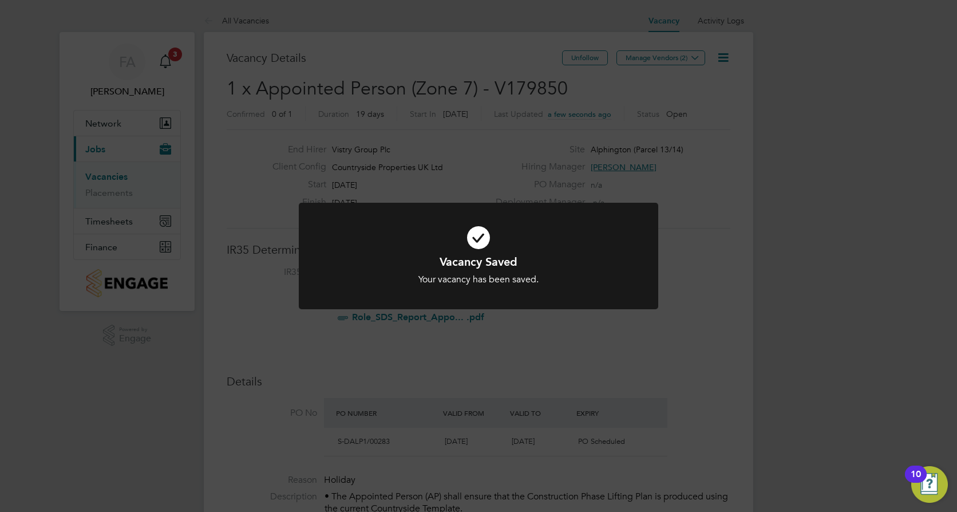
click at [726, 247] on div "Vacancy Saved Your vacancy has been saved. Cancel Okay" at bounding box center [478, 256] width 957 height 512
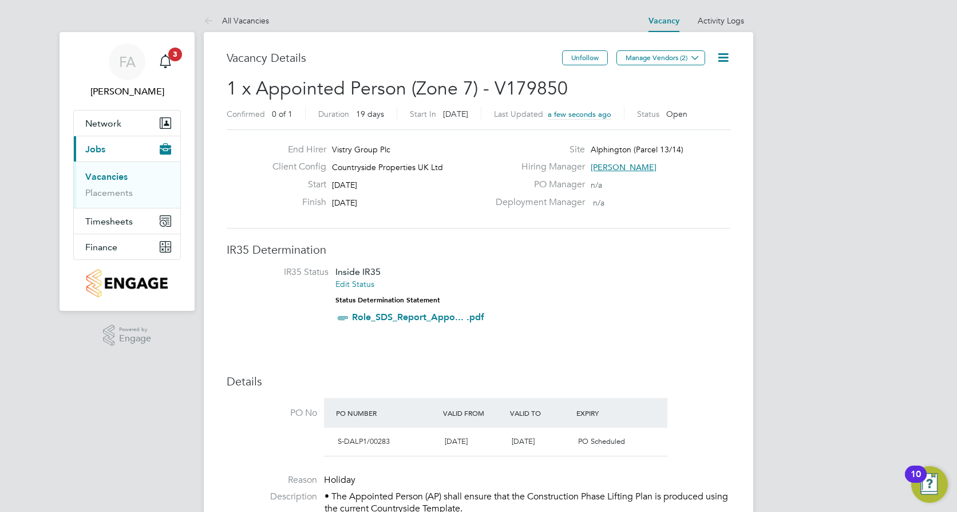
click at [719, 60] on icon at bounding box center [723, 57] width 14 height 14
click at [711, 84] on li "Edit Vacancy e" at bounding box center [695, 85] width 66 height 16
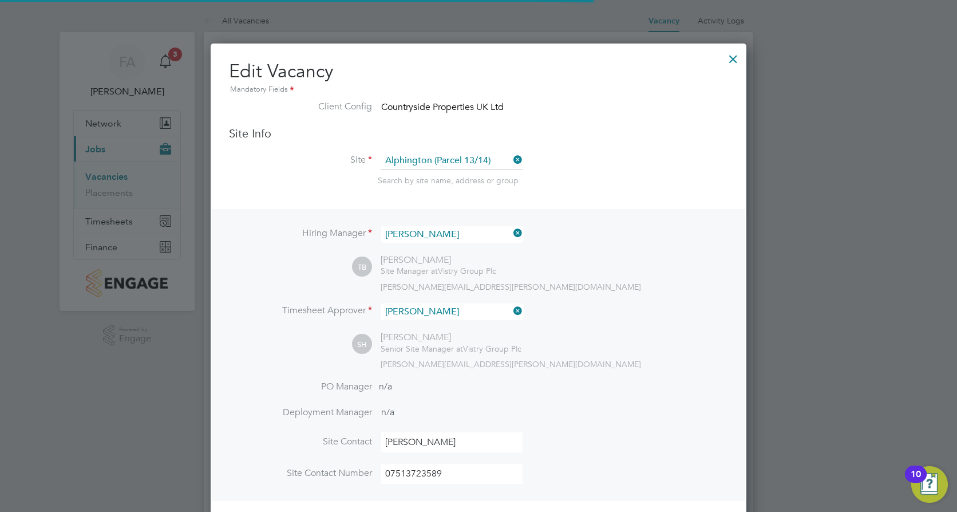
scroll to position [19, 108]
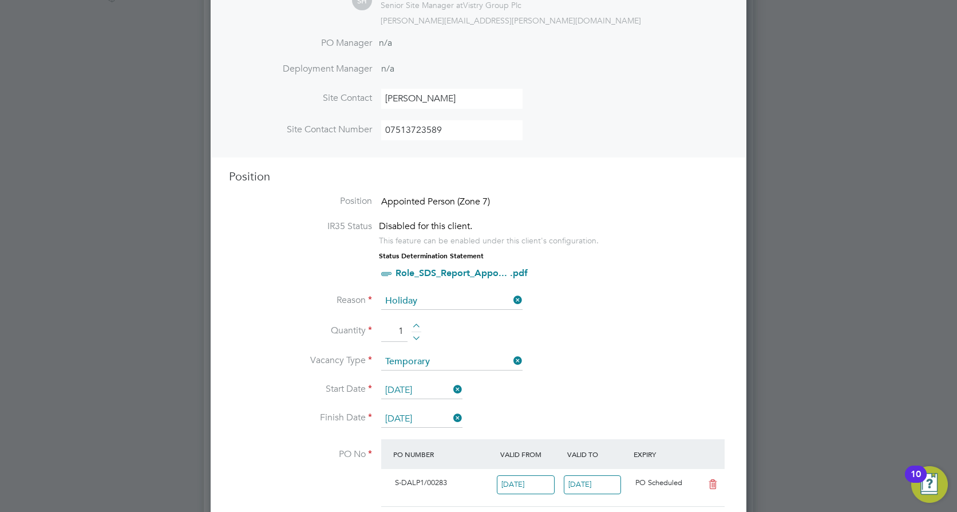
click at [434, 205] on span "Appointed Person (Zone 7)" at bounding box center [435, 201] width 109 height 11
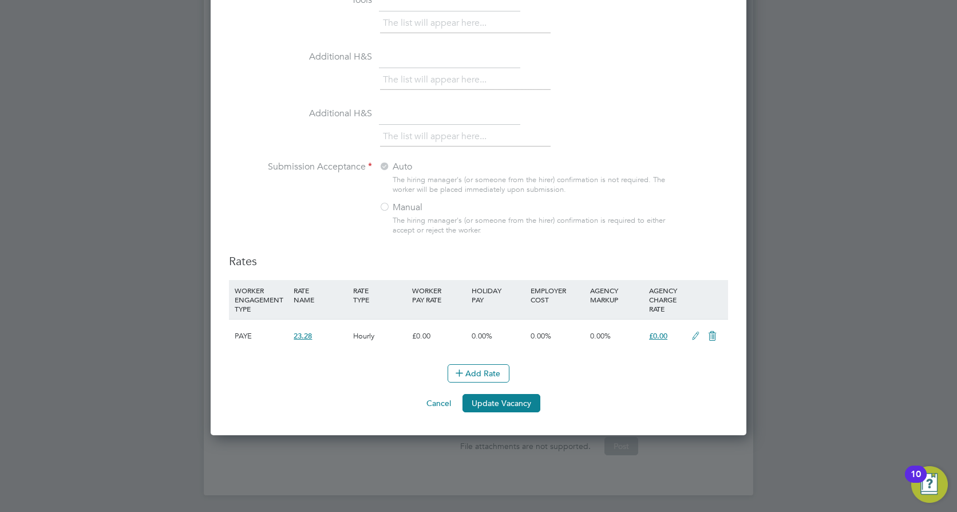
click at [438, 398] on button "Cancel" at bounding box center [438, 403] width 43 height 18
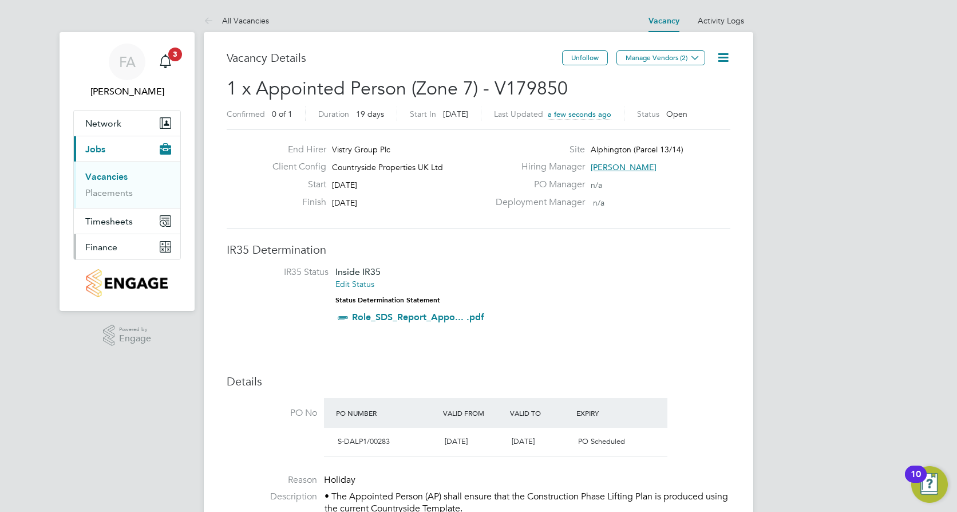
click at [130, 244] on button "Finance" at bounding box center [127, 246] width 106 height 25
click at [141, 238] on button "Finance" at bounding box center [127, 246] width 106 height 25
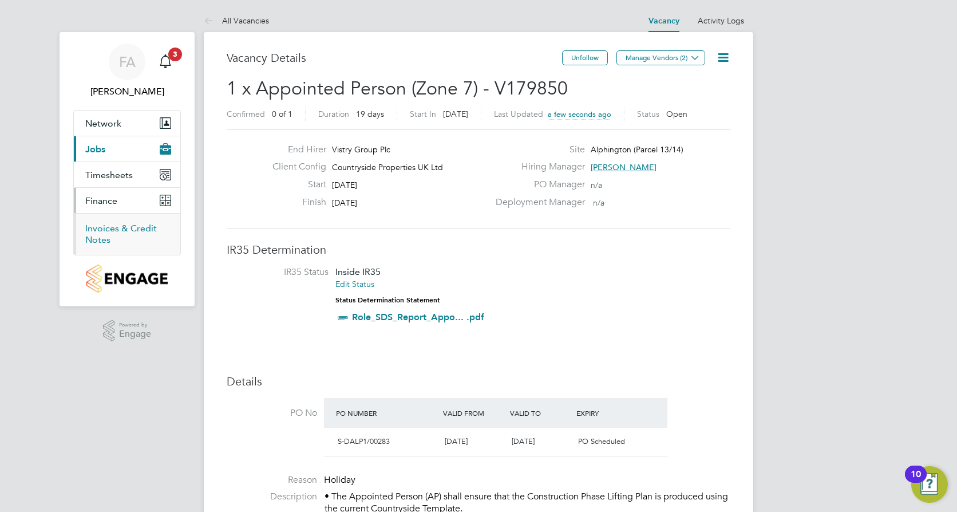
click at [108, 231] on link "Invoices & Credit Notes" at bounding box center [121, 234] width 72 height 22
